Goal: Information Seeking & Learning: Learn about a topic

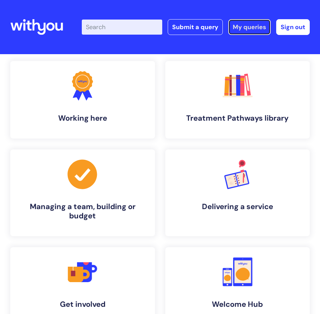
click at [246, 27] on link "My queries" at bounding box center [250, 27] width 42 height 16
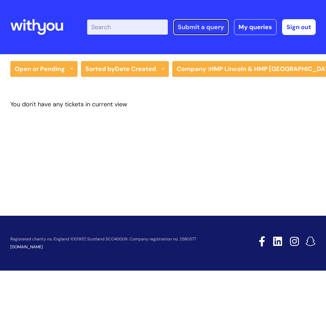
click at [208, 26] on link "Submit a query" at bounding box center [200, 27] width 55 height 16
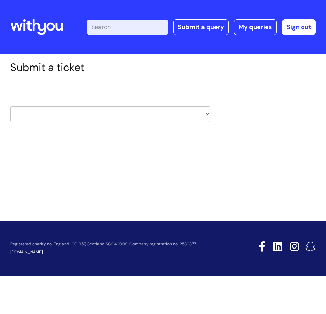
click at [58, 112] on select "HR / People IT and Support Clinical Drug Alerts Finance Accounts Data Support T…" at bounding box center [110, 114] width 200 height 16
click at [44, 115] on select "HR / People IT and Support Clinical Drug Alerts Finance Accounts Data Support T…" at bounding box center [110, 114] width 200 height 16
select select "hr_/_people"
click at [10, 106] on select "HR / People IT and Support Clinical Drug Alerts Finance Accounts Data Support T…" at bounding box center [110, 114] width 200 height 16
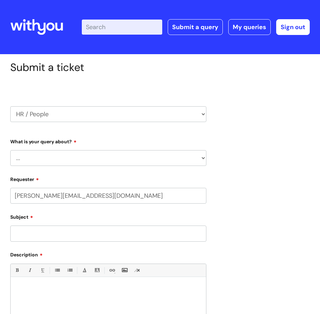
select select "80004286539"
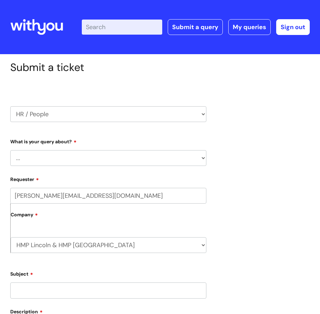
click at [49, 159] on select "... Absence Query Holiday Query Employee change request General HR Query iTrent…" at bounding box center [108, 158] width 196 height 16
select select "New starter"
click at [10, 150] on select "... Absence Query Holiday Query Employee change request General HR Query iTrent…" at bounding box center [108, 158] width 196 height 16
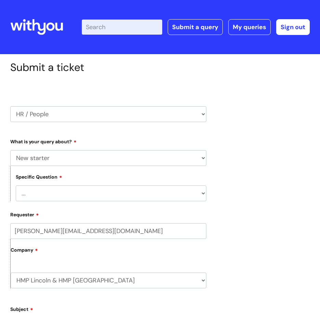
click at [47, 193] on select "... When will my new starter be processed on iTrent When will my new starter re…" at bounding box center [111, 193] width 191 height 16
click at [16, 185] on select "... When will my new starter be processed on iTrent When will my new starter re…" at bounding box center [111, 193] width 191 height 16
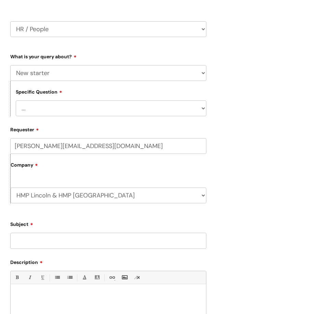
scroll to position [103, 0]
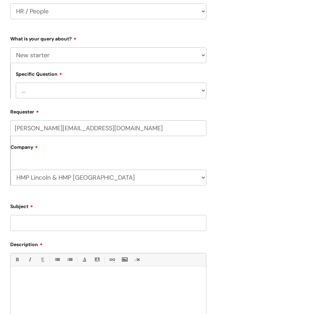
click at [38, 218] on input "Subject" at bounding box center [108, 223] width 196 height 16
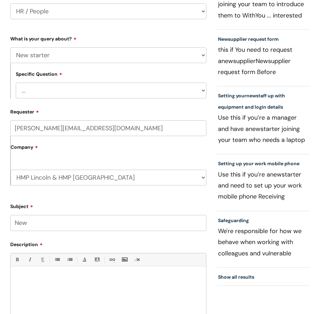
drag, startPoint x: 42, startPoint y: 224, endPoint x: 47, endPoint y: 222, distance: 5.3
click at [42, 224] on input "New" at bounding box center [108, 223] width 196 height 16
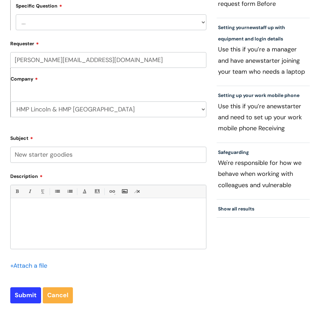
scroll to position [171, 0]
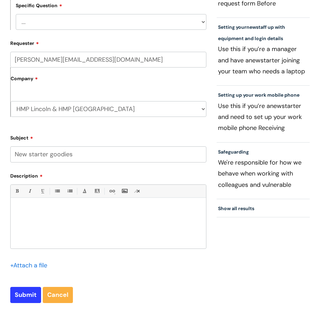
type input "New starter goodies"
click at [58, 204] on div at bounding box center [109, 224] width 196 height 47
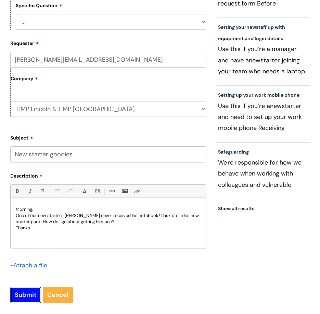
click at [23, 293] on input "Submit" at bounding box center [25, 295] width 31 height 16
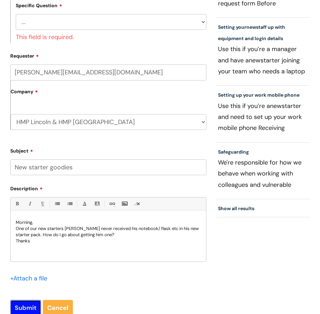
scroll to position [69, 0]
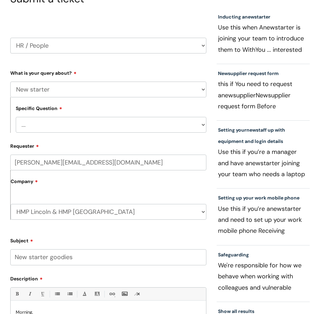
click at [35, 127] on select "... When will my new starter be processed on iTrent When will my new starter re…" at bounding box center [111, 125] width 191 height 16
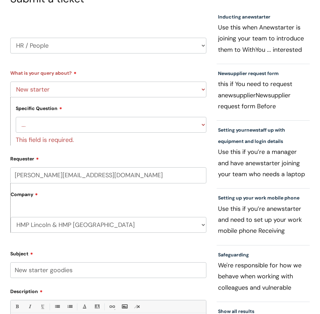
click at [143, 206] on div "Company HMP Lincoln & HMP North Sea Camp WithYou Current Staff" at bounding box center [108, 207] width 196 height 49
click at [49, 86] on select "... Absence Query Holiday Query Employee change request General HR Query iTrent…" at bounding box center [108, 90] width 196 height 16
click at [52, 46] on select "HR / People IT and Support Clinical Drug Alerts Finance Accounts Data Support T…" at bounding box center [108, 46] width 196 height 16
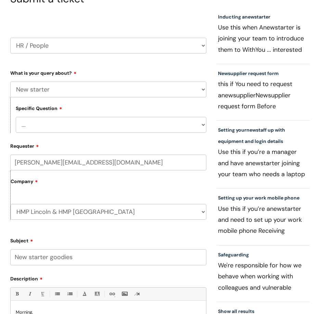
click at [89, 124] on select "... When will my new starter be processed on iTrent When will my new starter re…" at bounding box center [111, 125] width 191 height 16
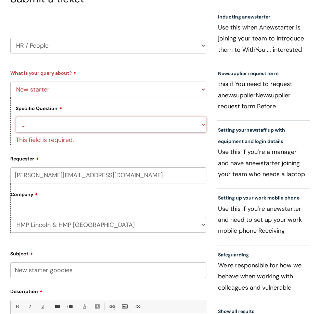
drag, startPoint x: 85, startPoint y: 124, endPoint x: 81, endPoint y: 117, distance: 7.7
click at [85, 124] on select "... When will my new starter be processed on iTrent When will my new starter re…" at bounding box center [111, 125] width 191 height 16
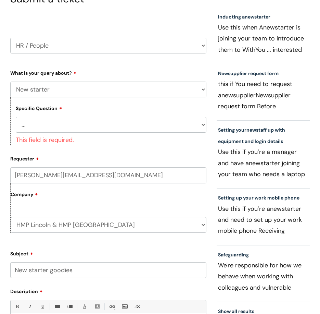
drag, startPoint x: 67, startPoint y: 86, endPoint x: 63, endPoint y: 76, distance: 10.2
click at [67, 86] on select "... Absence Query Holiday Query Employee change request General HR Query iTrent…" at bounding box center [108, 90] width 196 height 16
click at [10, 82] on select "... Absence Query Holiday Query Employee change request General HR Query iTrent…" at bounding box center [108, 90] width 196 height 16
click at [40, 122] on select "... When will my new starter be processed on iTrent When will my new starter re…" at bounding box center [111, 125] width 191 height 16
click at [42, 42] on select "HR / People IT and Support Clinical Drug Alerts Finance Accounts Data Support T…" at bounding box center [108, 46] width 196 height 16
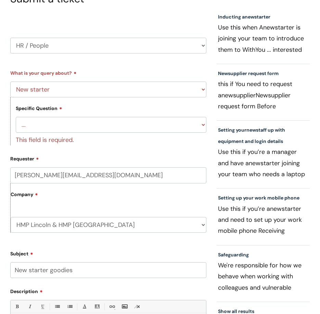
select select "recruitment"
click at [10, 38] on select "HR / People IT and Support Clinical Drug Alerts Finance Accounts Data Support T…" at bounding box center [108, 46] width 196 height 16
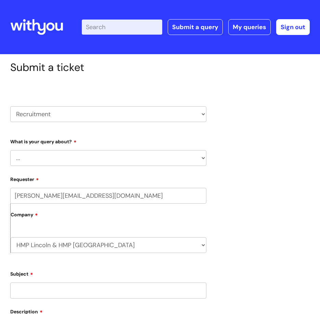
click at [47, 154] on select "... Agencies query General recruitment query Interview query Recruitment system…" at bounding box center [108, 158] width 196 height 16
select select "General recruitment query"
click at [10, 150] on select "... Agencies query General recruitment query Interview query Recruitment system…" at bounding box center [108, 158] width 196 height 16
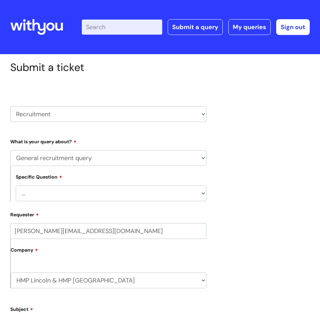
click at [61, 194] on select "... Candidates - external" at bounding box center [111, 193] width 191 height 16
select select "Candidates - external"
click at [16, 185] on select "... Candidates - external" at bounding box center [111, 193] width 191 height 16
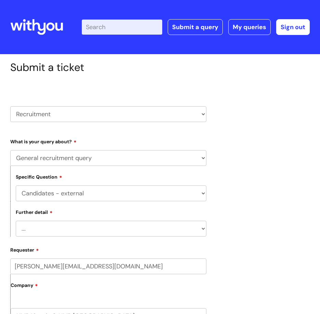
click at [66, 226] on select "... Information on or help with application process More information about a va…" at bounding box center [111, 229] width 191 height 16
drag, startPoint x: 59, startPoint y: 149, endPoint x: 54, endPoint y: 134, distance: 16.0
click at [59, 149] on div "What is your query about? ... Agencies query General recruitment query Intervie…" at bounding box center [108, 186] width 196 height 101
click at [52, 112] on select "HR / People IT and Support Clinical Drug Alerts Finance Accounts Data Support T…" at bounding box center [108, 114] width 196 height 16
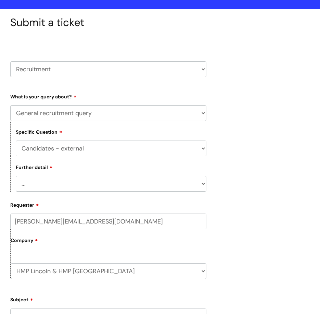
scroll to position [103, 0]
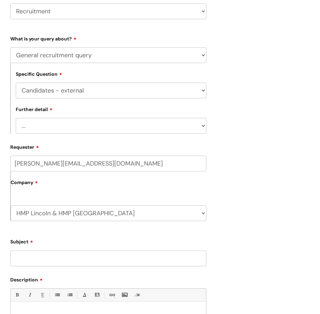
click at [51, 8] on select "HR / People IT and Support Clinical Drug Alerts Finance Accounts Data Support T…" at bounding box center [108, 11] width 196 height 16
click at [46, 8] on select "HR / People IT and Support Clinical Drug Alerts Finance Accounts Data Support T…" at bounding box center [108, 11] width 196 height 16
click at [10, 3] on select "HR / People IT and Support Clinical Drug Alerts Finance Accounts Data Support T…" at bounding box center [108, 11] width 196 height 16
click at [57, 88] on select "... Candidates - external" at bounding box center [111, 91] width 191 height 16
click at [74, 47] on div "What is your query about? ... Agencies query General recruitment query Intervie…" at bounding box center [108, 83] width 196 height 101
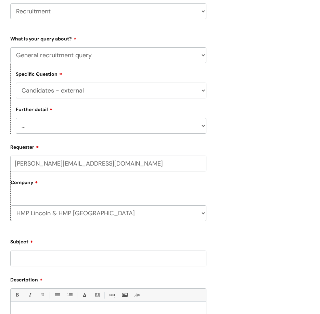
click at [116, 38] on label "What is your query about?" at bounding box center [108, 38] width 196 height 8
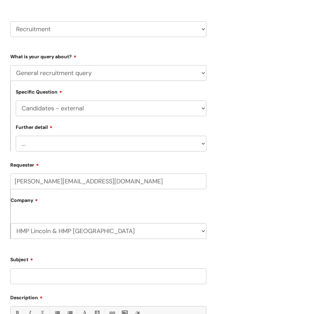
scroll to position [69, 0]
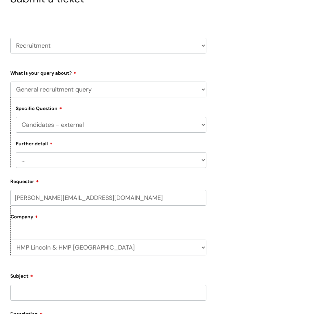
click at [49, 89] on select "... Agencies query General recruitment query Interview query Recruitment system…" at bounding box center [108, 90] width 196 height 16
click at [10, 82] on select "... Agencies query General recruitment query Interview query Recruitment system…" at bounding box center [108, 90] width 196 height 16
click at [52, 122] on select "... Candidates - external" at bounding box center [111, 125] width 191 height 16
click at [16, 117] on select "... Candidates - external" at bounding box center [111, 125] width 191 height 16
click at [51, 161] on select "... Information on or help with application process More information about a va…" at bounding box center [111, 160] width 191 height 16
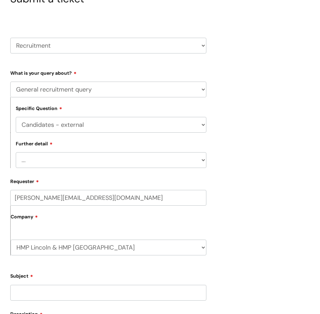
click at [247, 86] on div "Submit a ticket HR / People IT and Support Clinical Drug Alerts Finance Account…" at bounding box center [160, 222] width 310 height 460
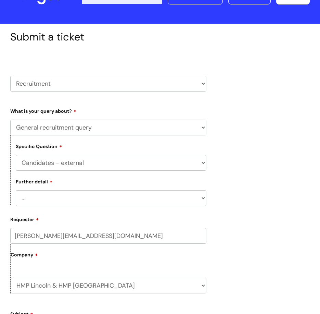
scroll to position [0, 0]
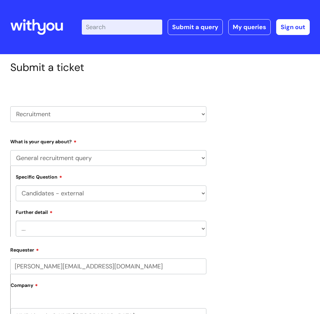
click at [45, 27] on icon at bounding box center [39, 27] width 13 height 16
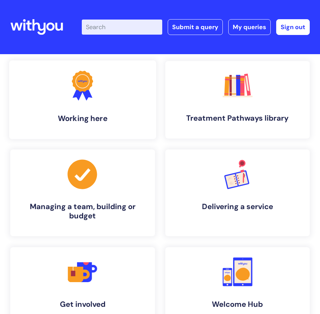
click at [80, 97] on icon at bounding box center [78, 93] width 11 height 15
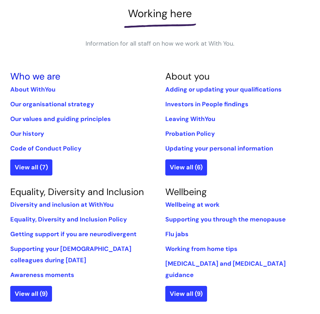
scroll to position [103, 0]
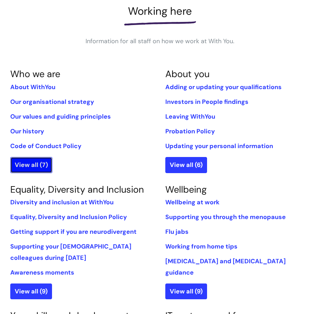
click at [32, 163] on link "View all (7)" at bounding box center [31, 165] width 42 height 16
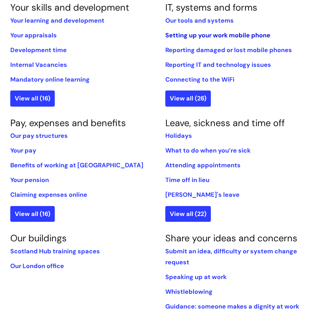
scroll to position [411, 0]
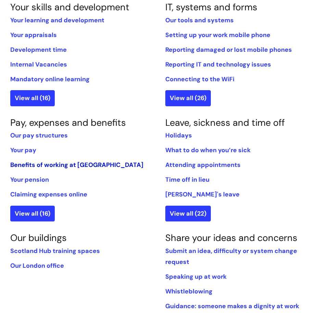
click at [36, 166] on link "Benefits of working at [GEOGRAPHIC_DATA]" at bounding box center [76, 165] width 133 height 8
